Goal: Transaction & Acquisition: Purchase product/service

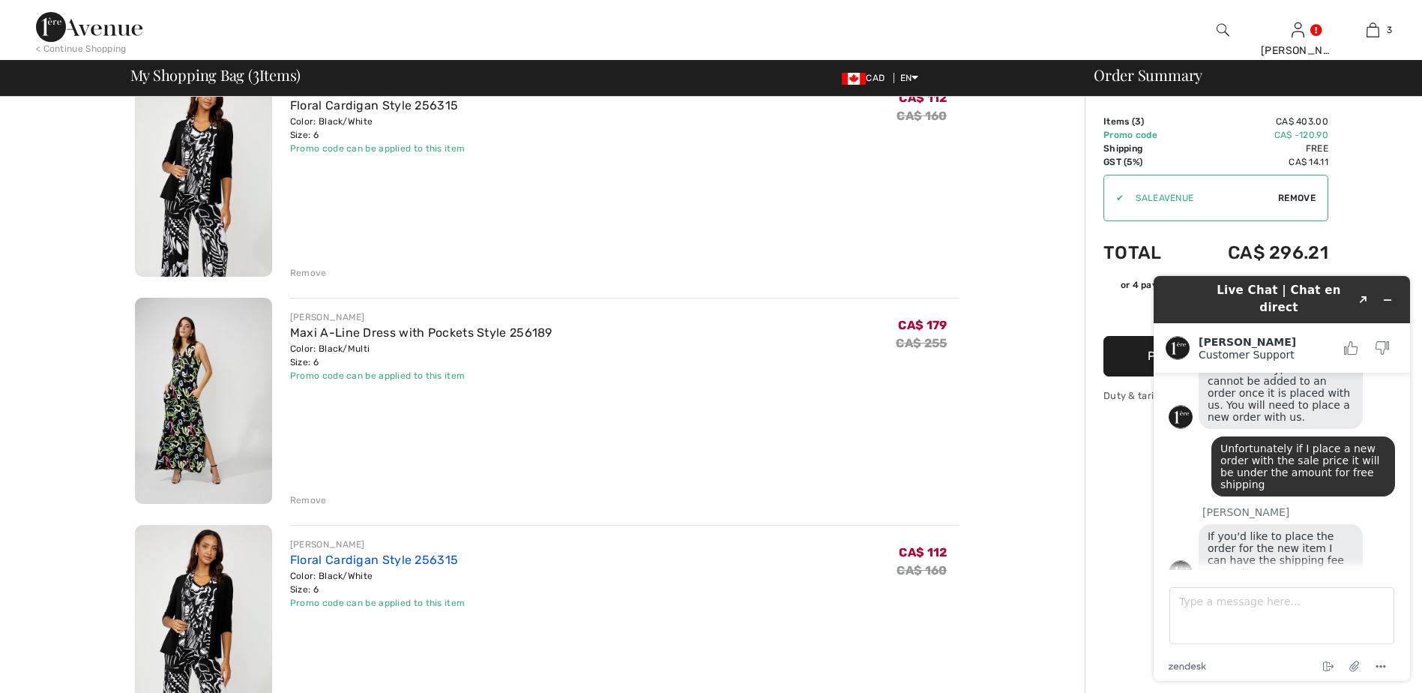
scroll to position [150, 0]
click at [305, 497] on div "Remove" at bounding box center [308, 499] width 37 height 13
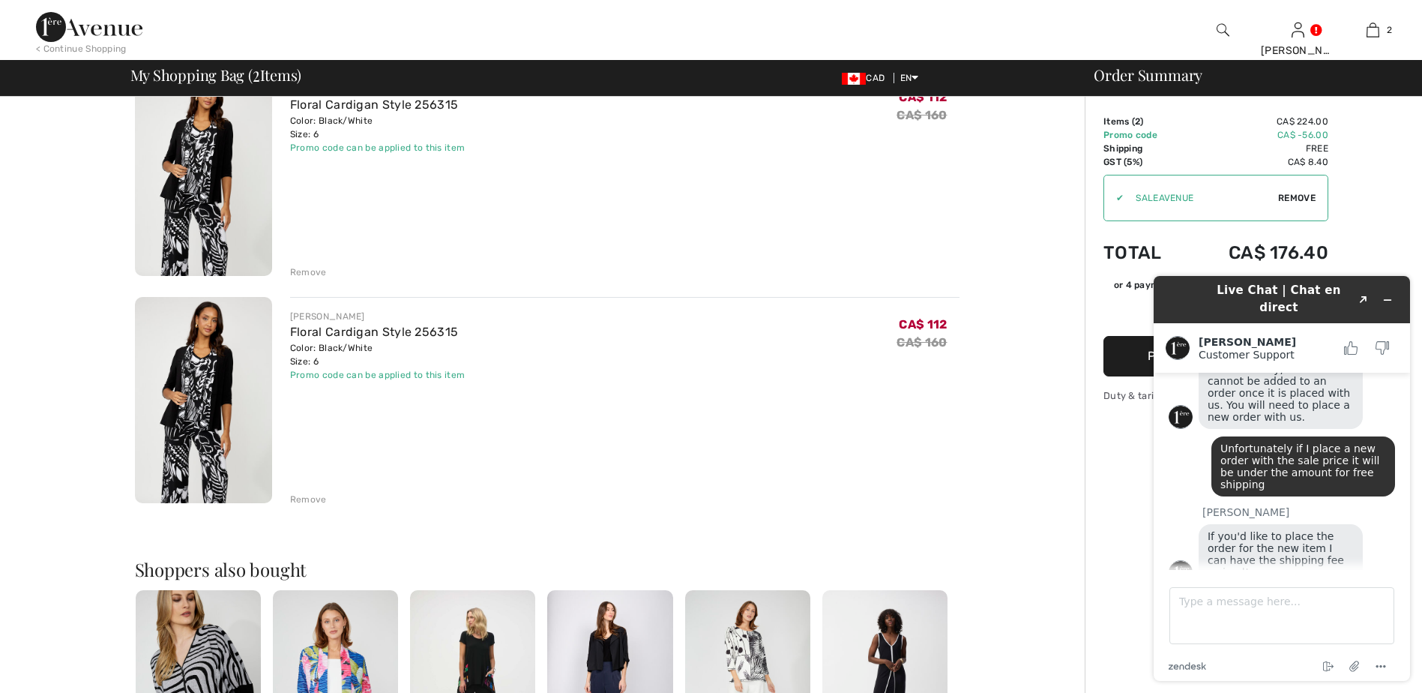
click at [298, 265] on div "Remove" at bounding box center [308, 271] width 37 height 13
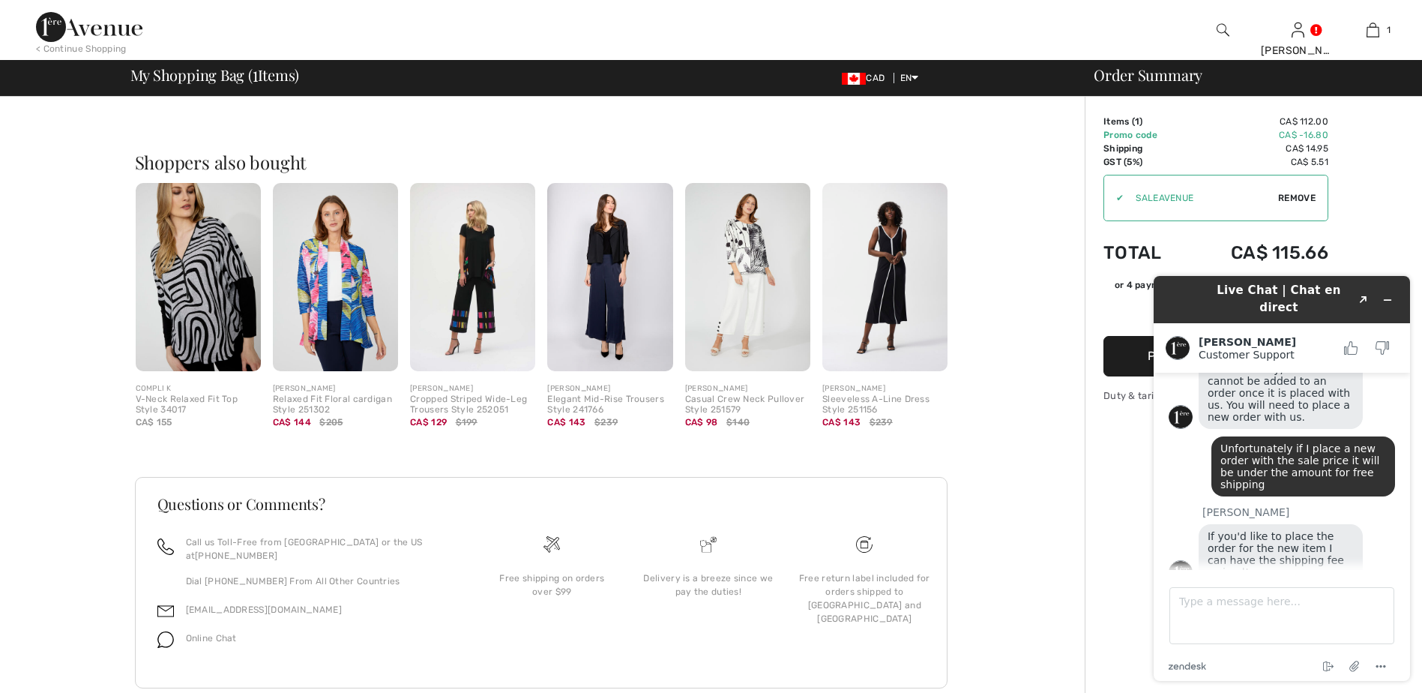
scroll to position [337, 0]
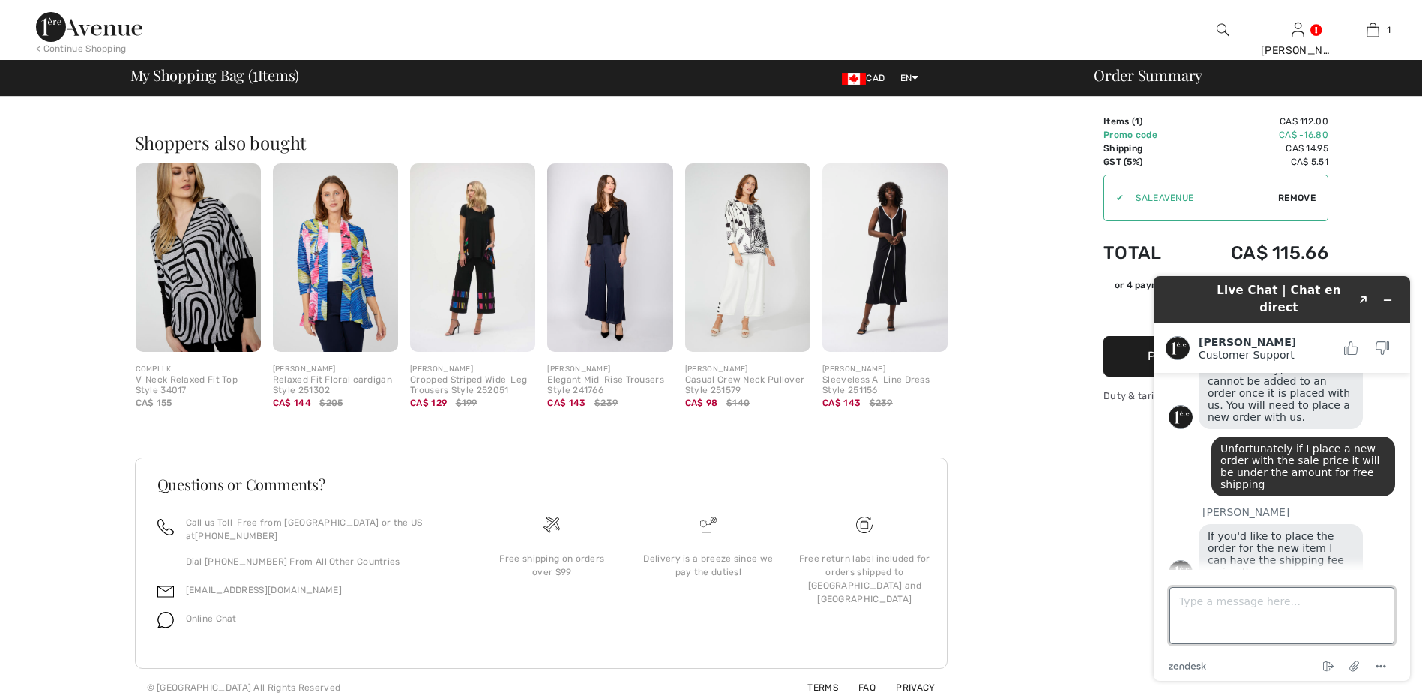
click at [1206, 606] on textarea "Type a message here..." at bounding box center [1282, 615] width 225 height 57
type textarea "Should I put the order in now and give you the number"
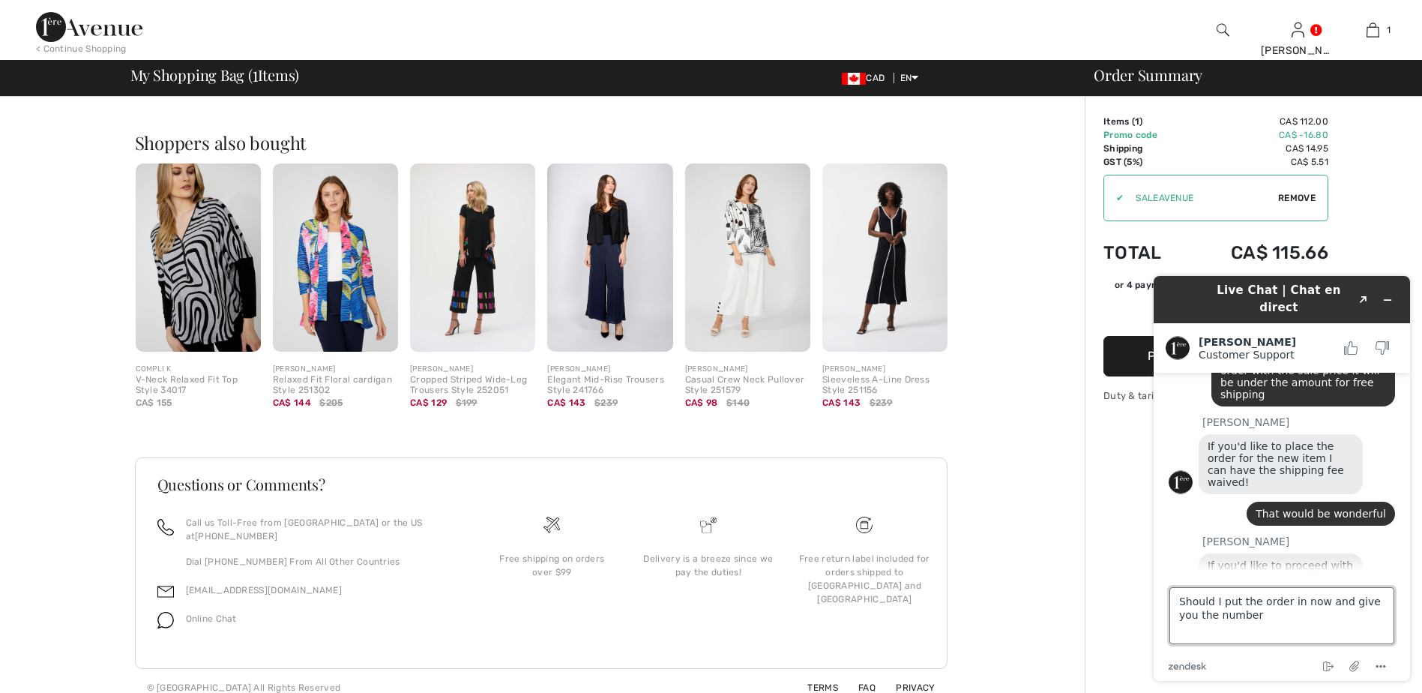
drag, startPoint x: 1178, startPoint y: 606, endPoint x: 1241, endPoint y: 615, distance: 63.6
click at [1241, 615] on textarea "Should I put the order in now and give you the number" at bounding box center [1282, 615] width 225 height 57
click at [1005, 459] on div "You are only CA$ 3.80 away from FREE SHIPPING! Continue Shopping > Congratulati…" at bounding box center [547, 232] width 1076 height 947
click at [1230, 611] on textarea "Type a message here..." at bounding box center [1282, 615] width 225 height 57
type textarea "I will do that right now"
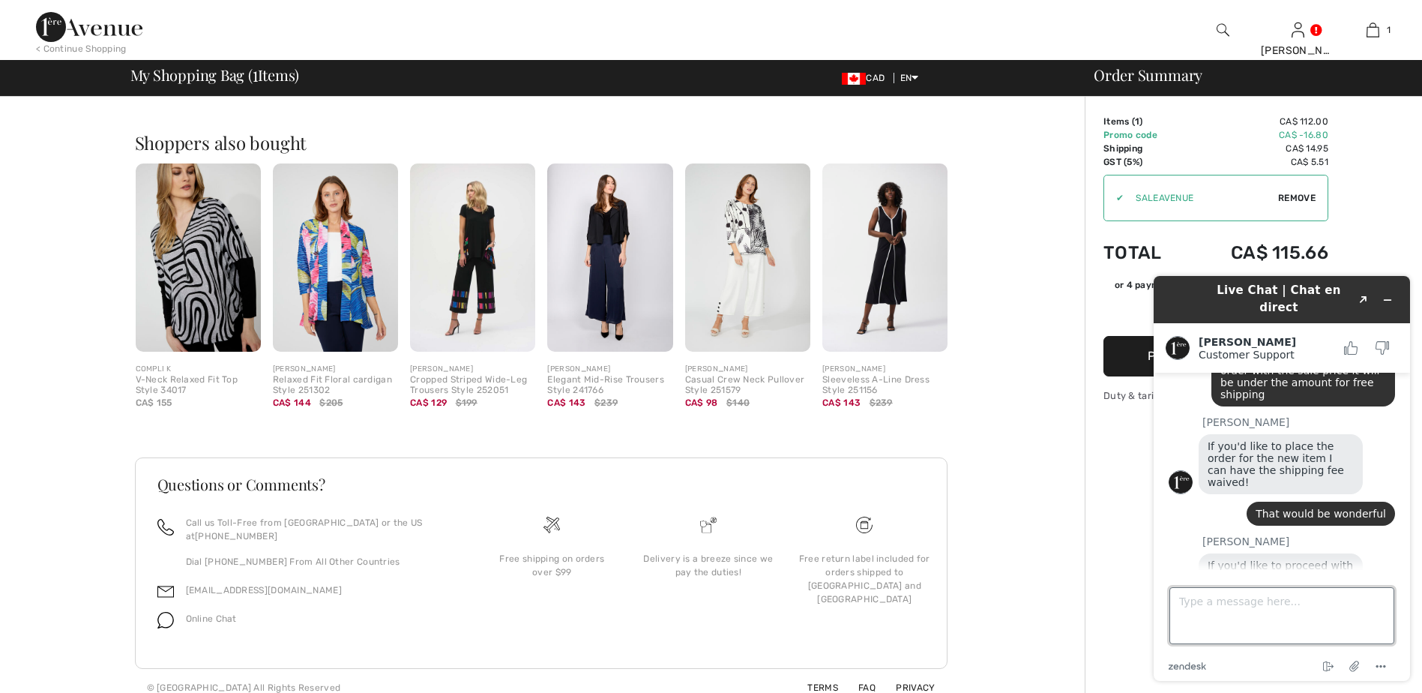
scroll to position [292, 0]
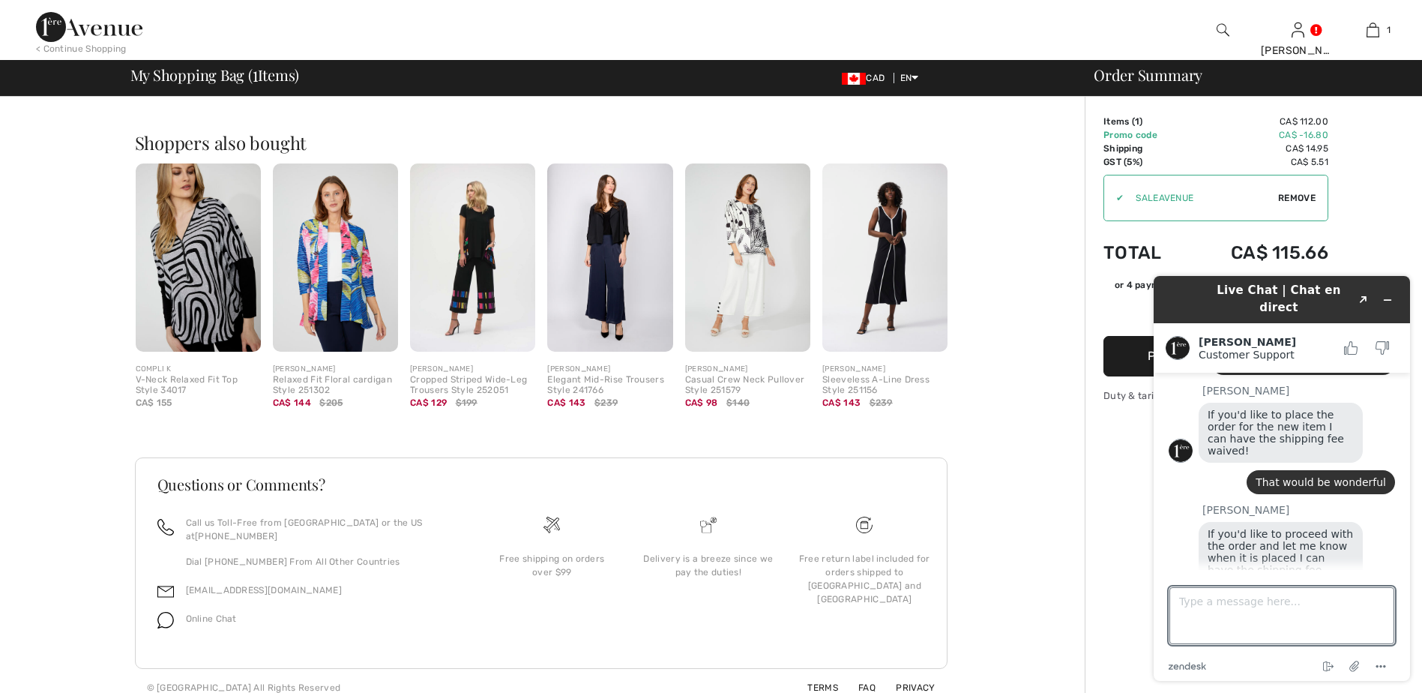
click at [1118, 485] on div "Order Summary Details Items ( 1 ) CA$ 112.00 Promo code CA$ -16.80 Shipping CA$…" at bounding box center [1253, 232] width 337 height 947
click at [1393, 295] on button "Minimize widget" at bounding box center [1388, 299] width 24 height 21
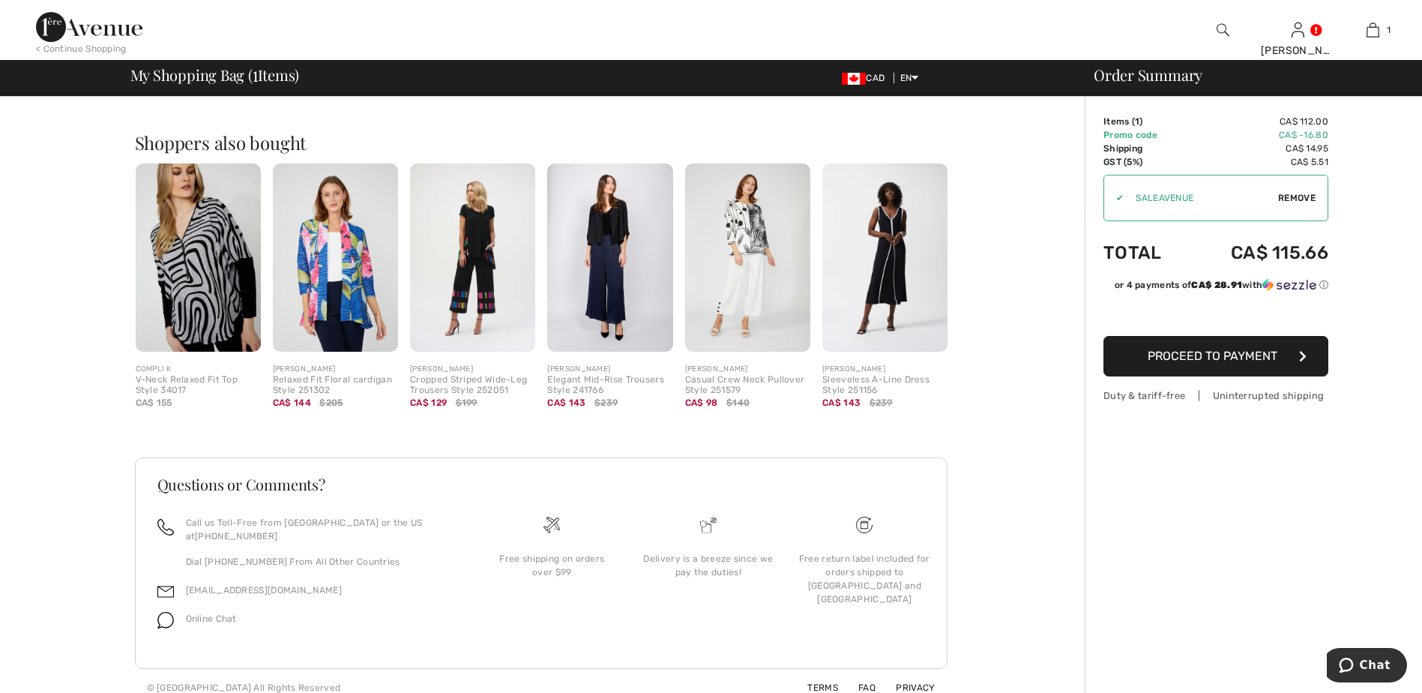
click at [1240, 355] on span "Proceed to Payment" at bounding box center [1213, 356] width 130 height 14
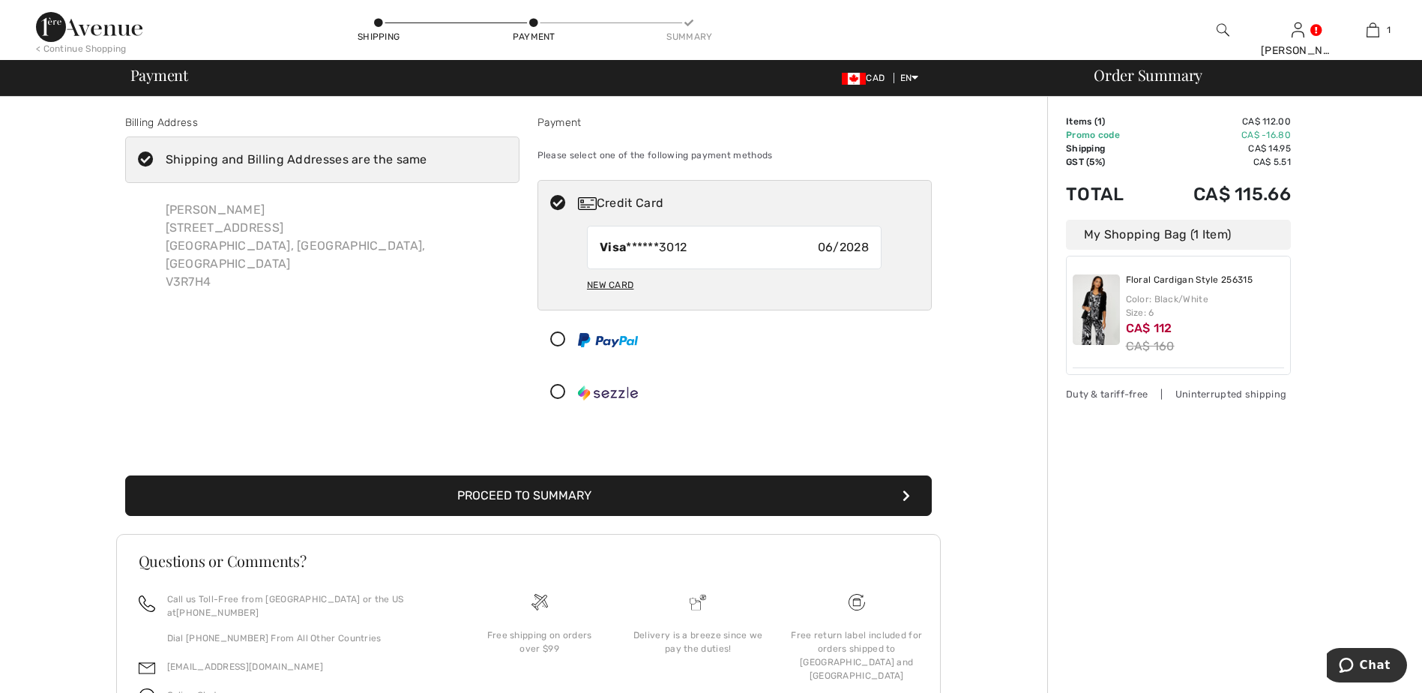
click at [529, 496] on button "Proceed to Summary" at bounding box center [528, 495] width 807 height 40
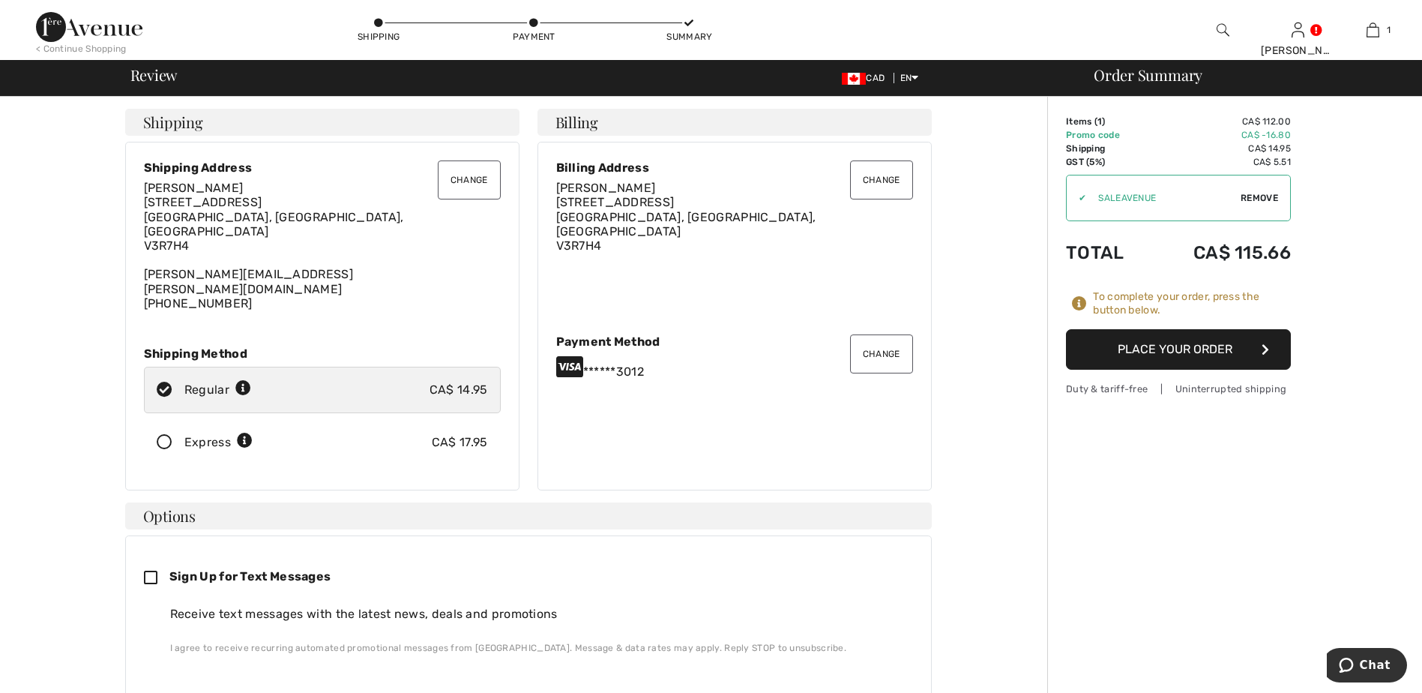
click at [1210, 352] on button "Place Your Order" at bounding box center [1178, 349] width 225 height 40
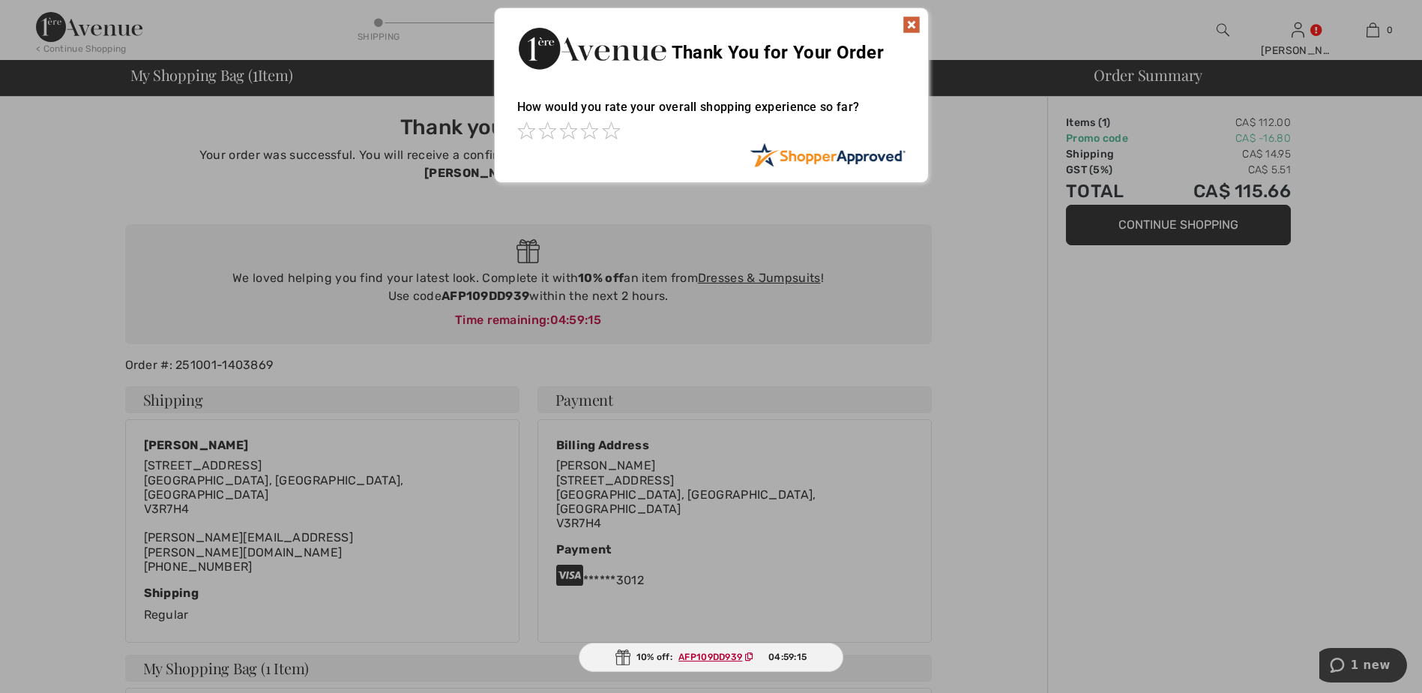
drag, startPoint x: 913, startPoint y: 23, endPoint x: 894, endPoint y: 26, distance: 19.7
click at [913, 23] on img at bounding box center [912, 25] width 18 height 18
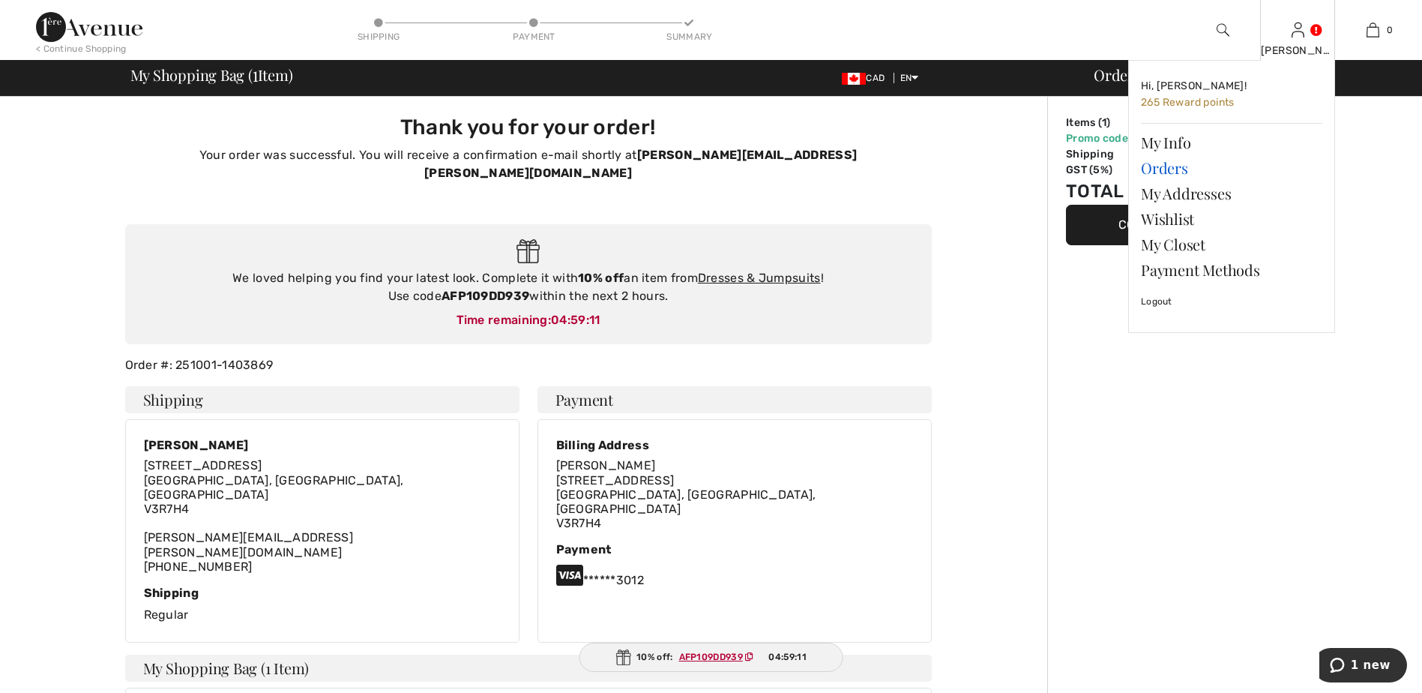
click at [1172, 165] on link "Orders" at bounding box center [1231, 167] width 181 height 25
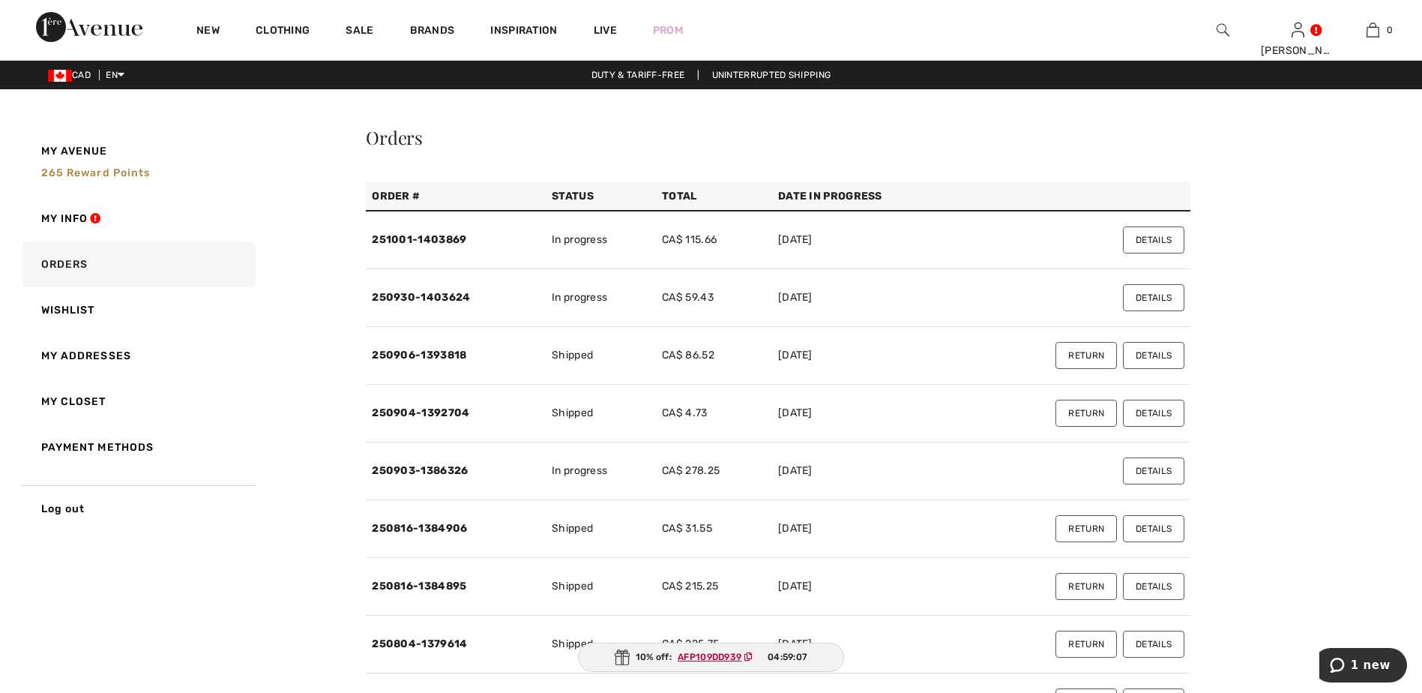
click at [1152, 235] on button "Details" at bounding box center [1153, 239] width 61 height 27
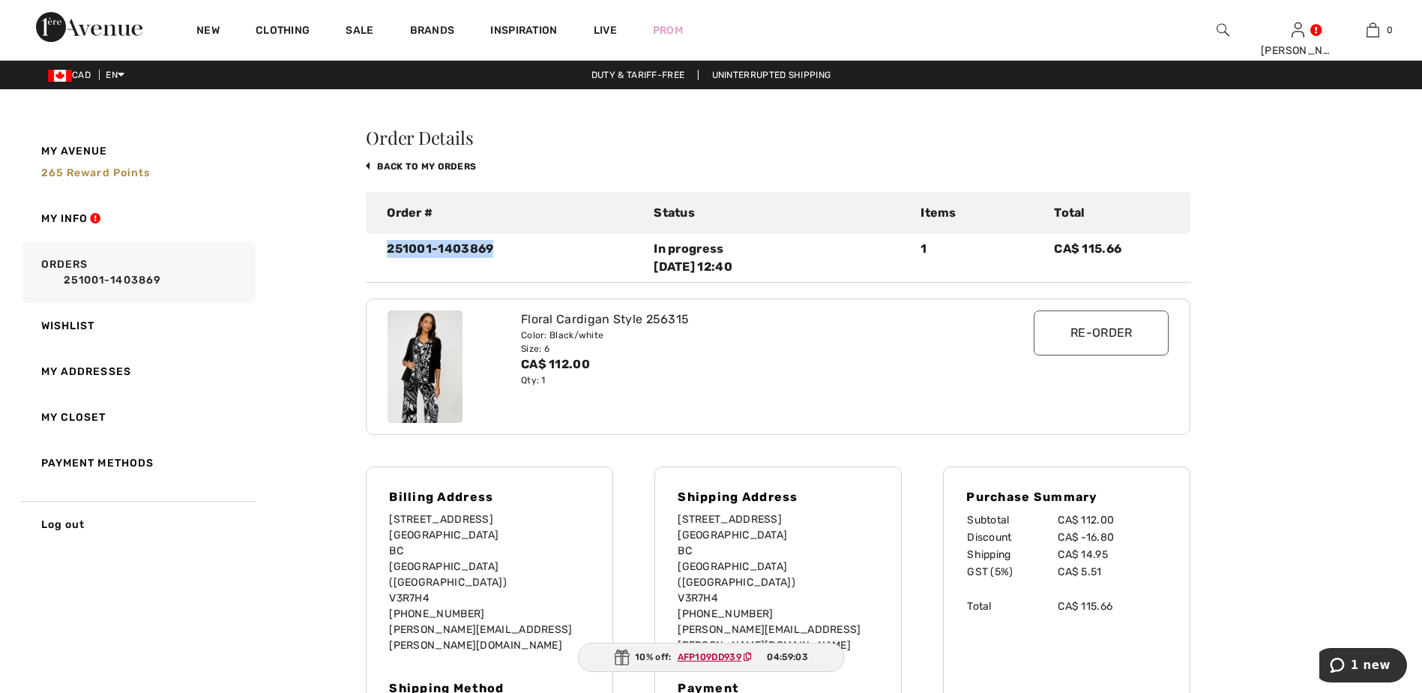
drag, startPoint x: 386, startPoint y: 248, endPoint x: 499, endPoint y: 259, distance: 113.0
click at [499, 259] on div "251001-1403869" at bounding box center [511, 258] width 267 height 36
copy div "251001-1403869"
click at [1366, 658] on span "1 new" at bounding box center [1371, 664] width 40 height 13
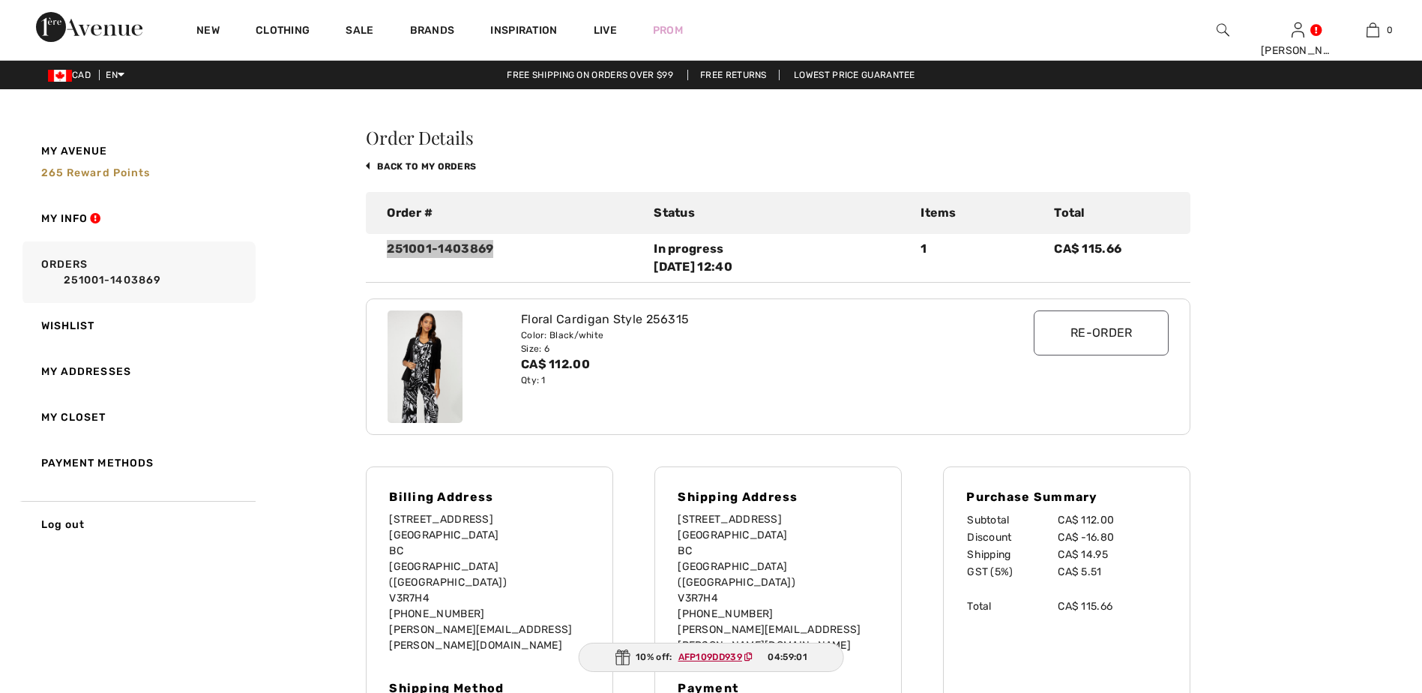
scroll to position [346, 0]
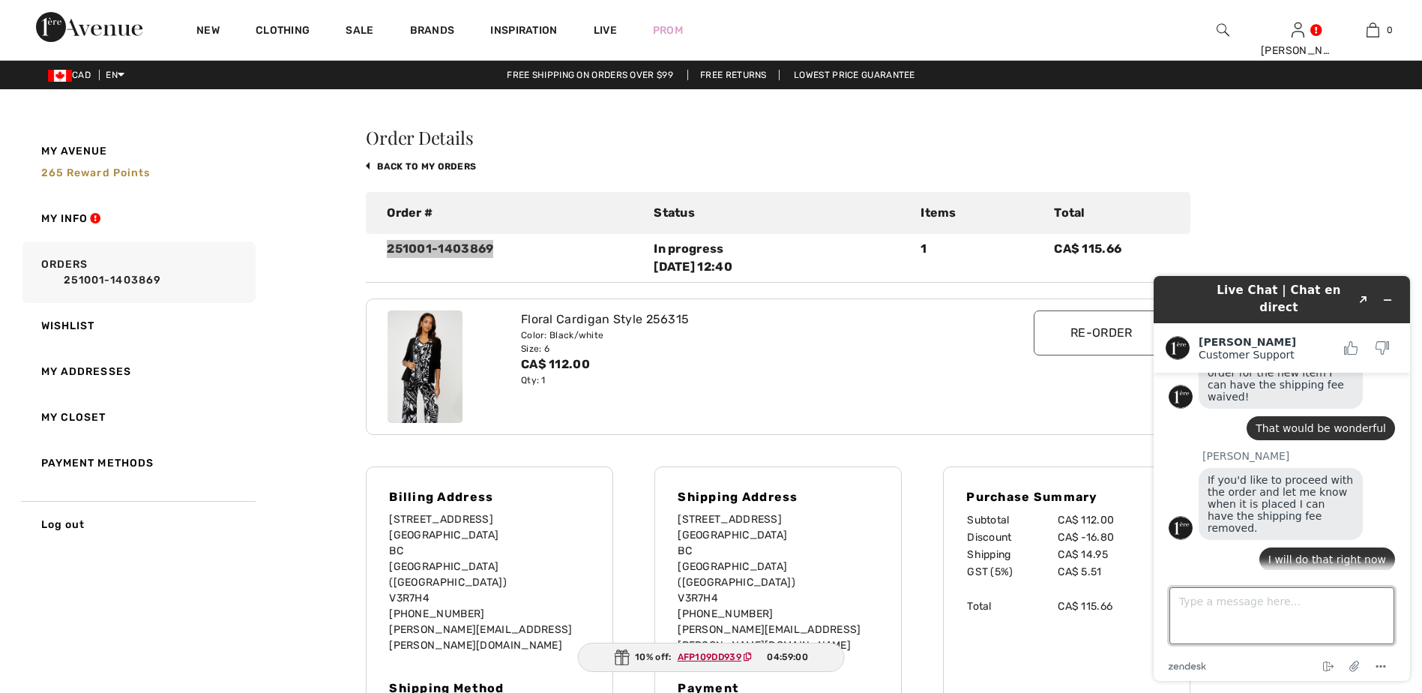
click at [1267, 619] on textarea "Type a message here..." at bounding box center [1282, 615] width 225 height 57
paste textarea "251001-1403869"
type textarea "Order number 251001-1403869"
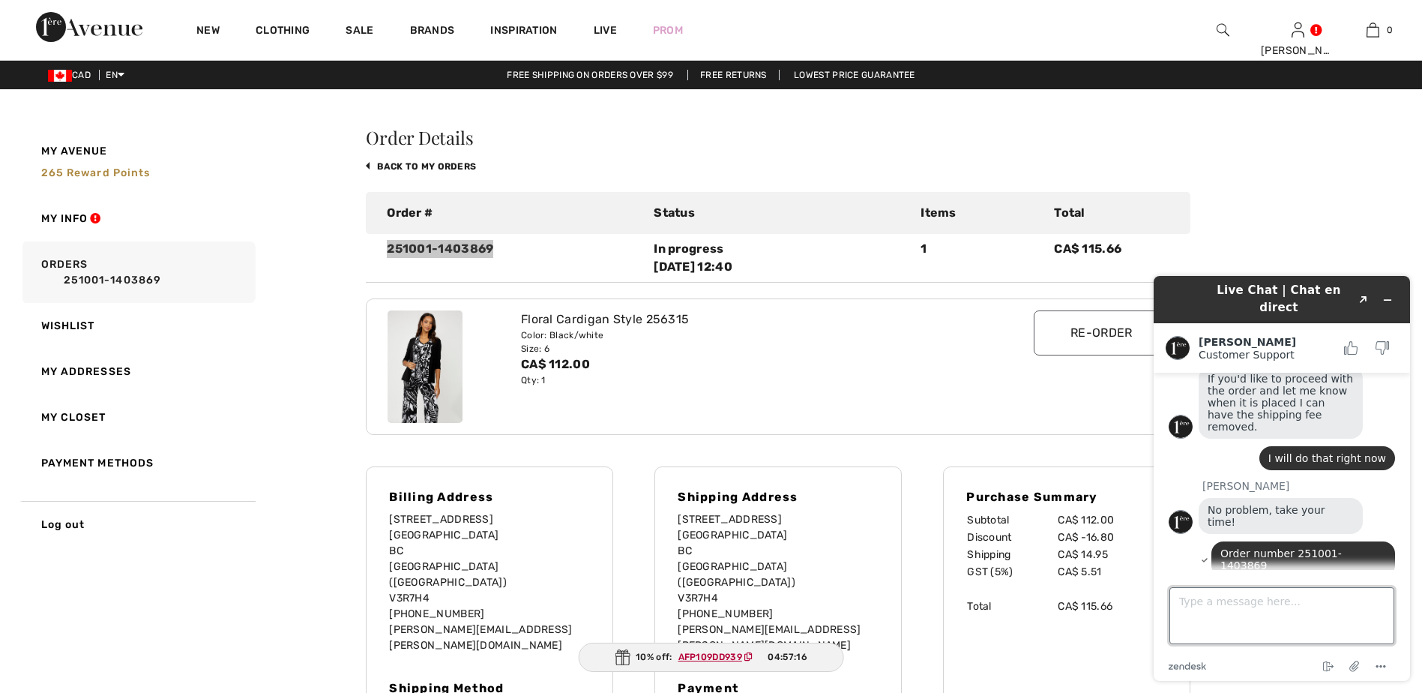
scroll to position [496, 0]
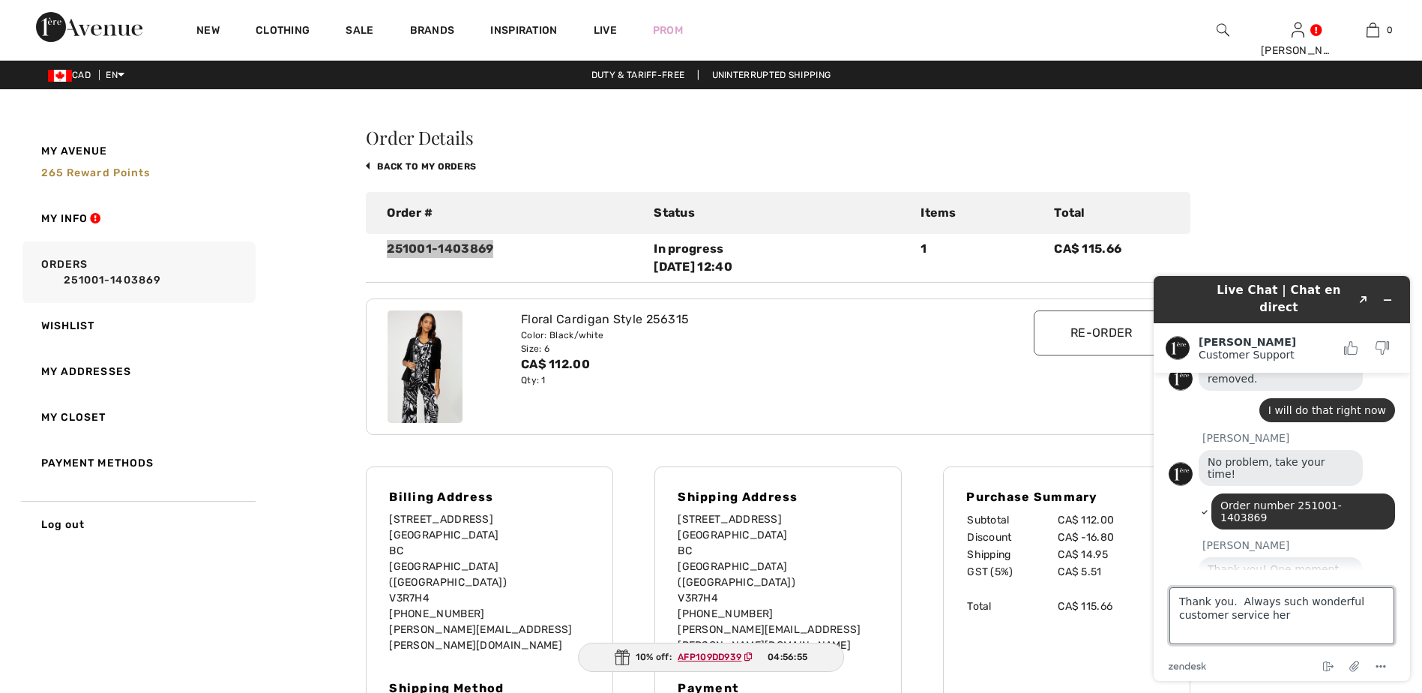
type textarea "Thank you. Always such wonderful customer service here"
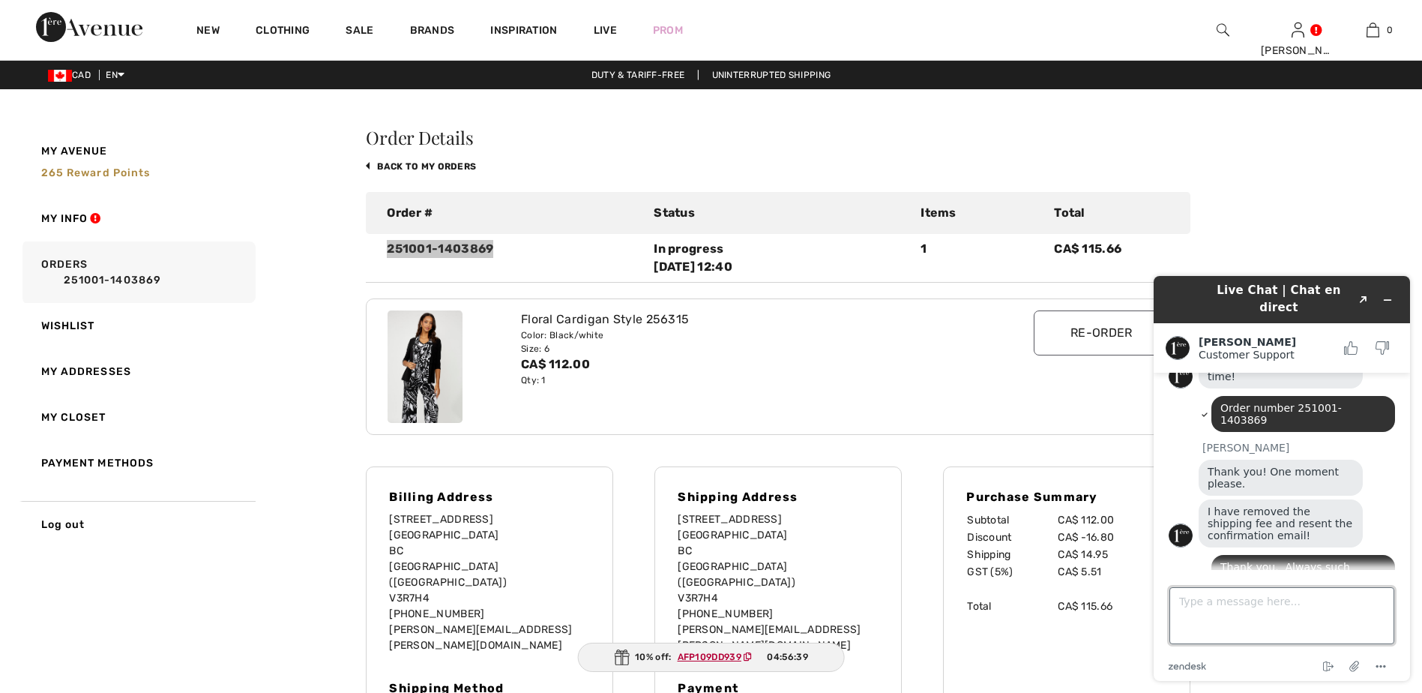
scroll to position [593, 0]
type textarea "You have a good day"
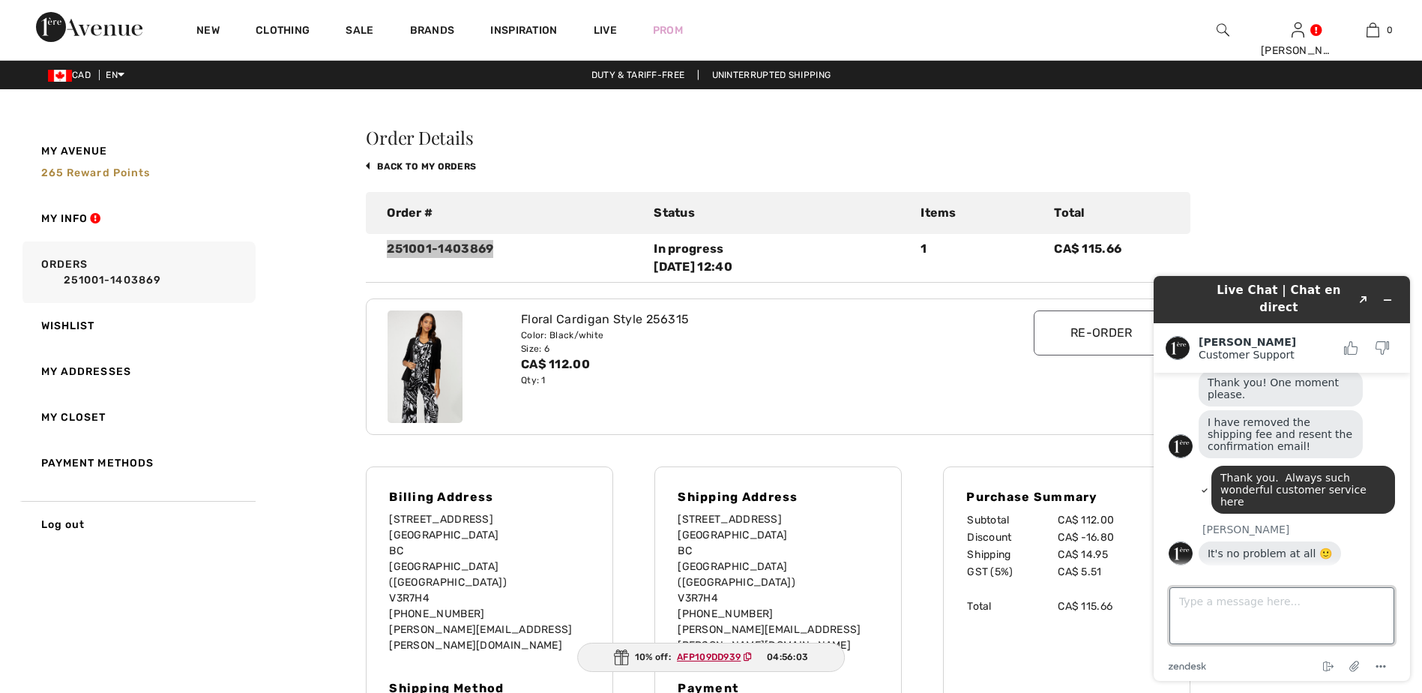
scroll to position [679, 0]
